Goal: Register for event/course

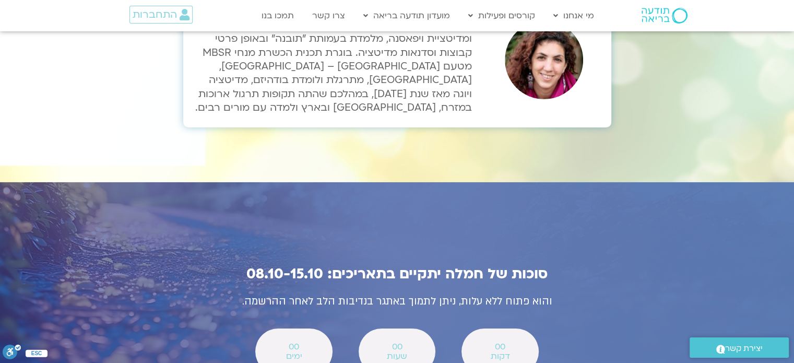
scroll to position [3539, 0]
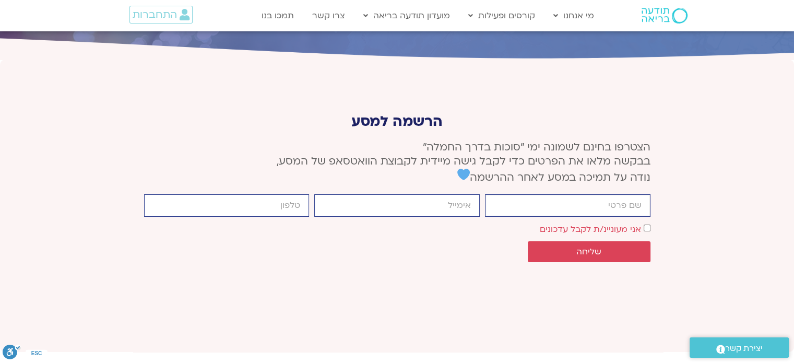
drag, startPoint x: 607, startPoint y: 112, endPoint x: 635, endPoint y: 112, distance: 28.7
click at [635, 194] on input "firstname" at bounding box center [568, 205] width 166 height 22
type input "[PERSON_NAME]"
type input "[EMAIL_ADDRESS][DOMAIN_NAME]"
type input "0542902410"
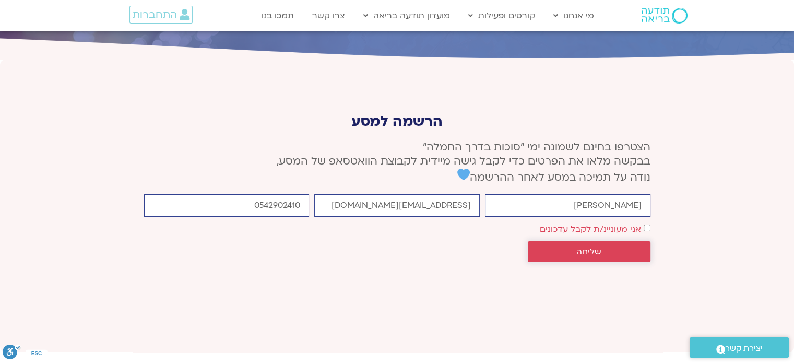
click at [594, 247] on span "שליחה" at bounding box center [588, 251] width 25 height 9
click at [596, 247] on span "שליחה" at bounding box center [588, 251] width 25 height 9
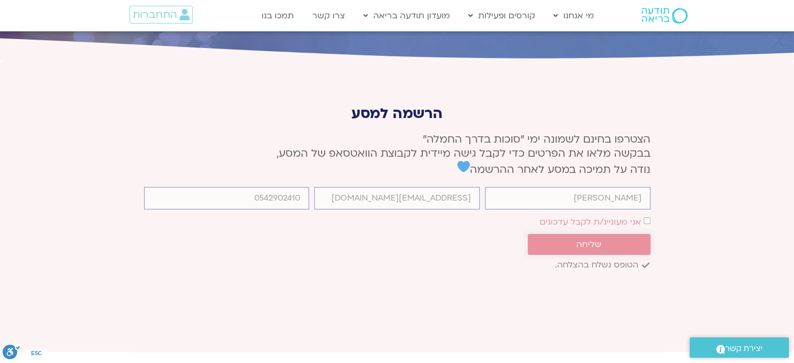
scroll to position [3897, 0]
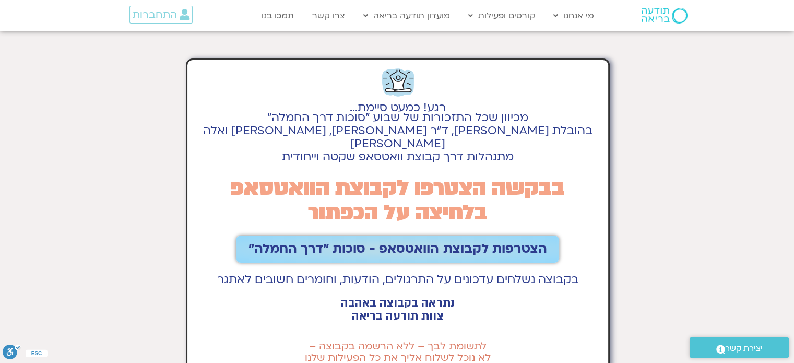
click at [480, 242] on span "הצטרפות לקבוצת הוואטסאפ - סוכות ״דרך החמלה״" at bounding box center [398, 249] width 298 height 15
